Goal: Communication & Community: Answer question/provide support

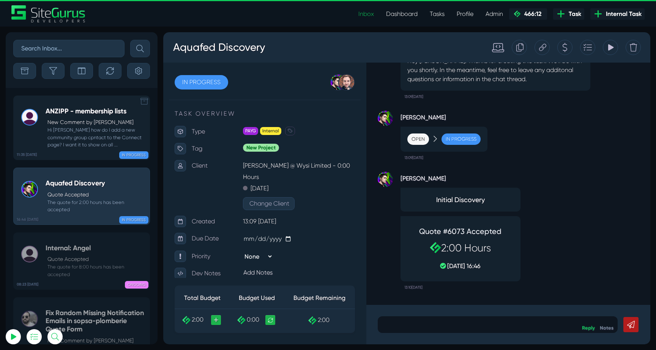
click at [87, 139] on small "Hi [PERSON_NAME] how do I add a new community group cpntact to the Connect page…" at bounding box center [96, 137] width 100 height 22
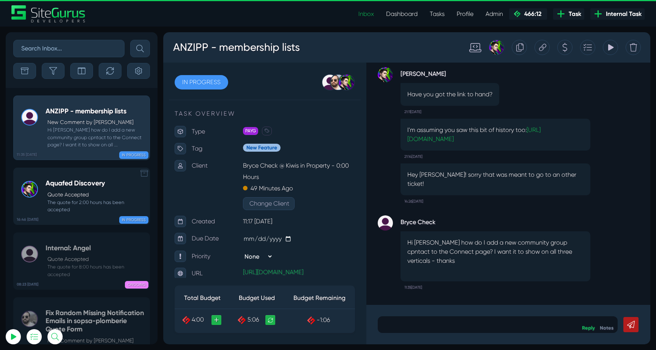
click at [76, 203] on small "The quote for 2:00 hours has been accepted" at bounding box center [96, 206] width 100 height 14
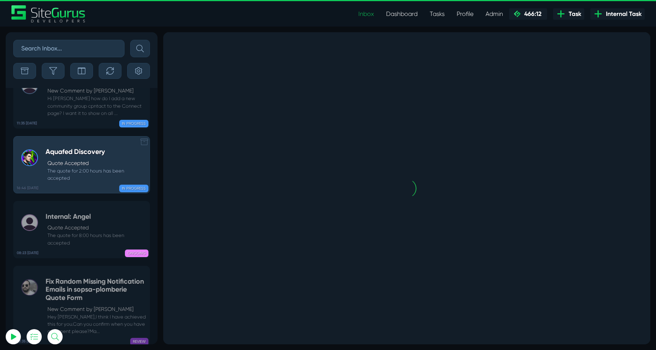
scroll to position [-30013, 0]
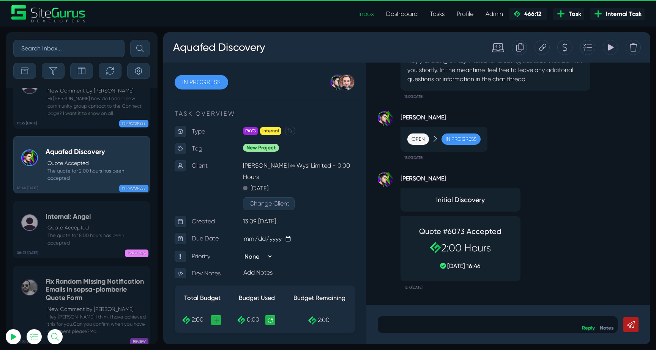
click at [541, 47] on icon at bounding box center [542, 47] width 7 height 14
click at [350, 79] on div at bounding box center [346, 82] width 17 height 17
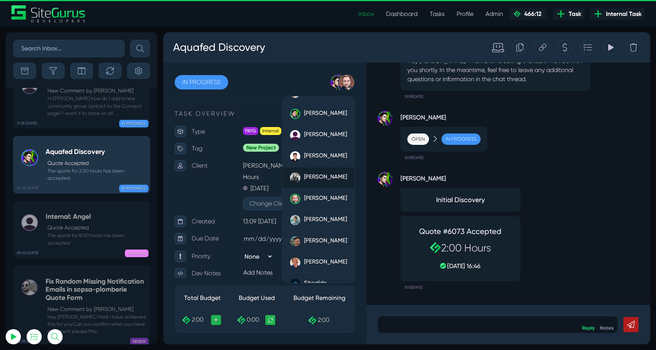
scroll to position [44, 0]
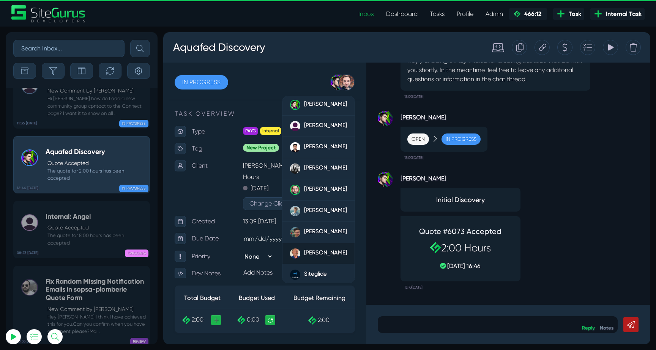
click at [320, 253] on span "[PERSON_NAME]" at bounding box center [325, 252] width 43 height 7
